Goal: Task Accomplishment & Management: Manage account settings

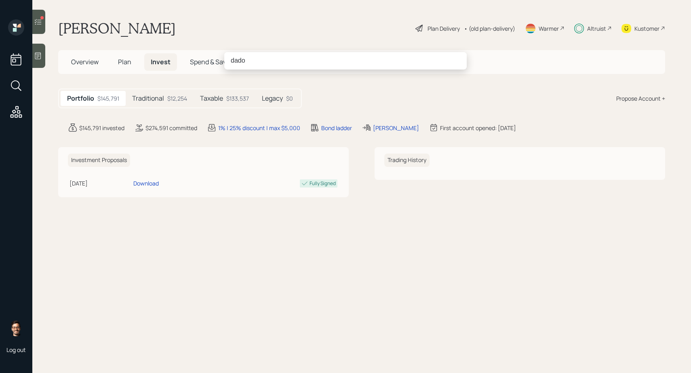
type input "dado"
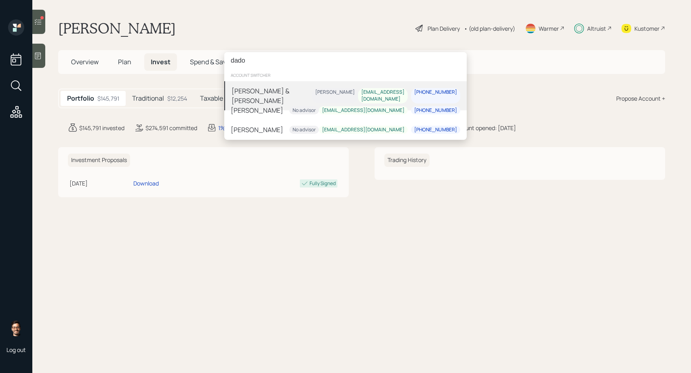
click at [277, 93] on div "[PERSON_NAME] & [PERSON_NAME]" at bounding box center [271, 95] width 80 height 19
